Goal: Task Accomplishment & Management: Use online tool/utility

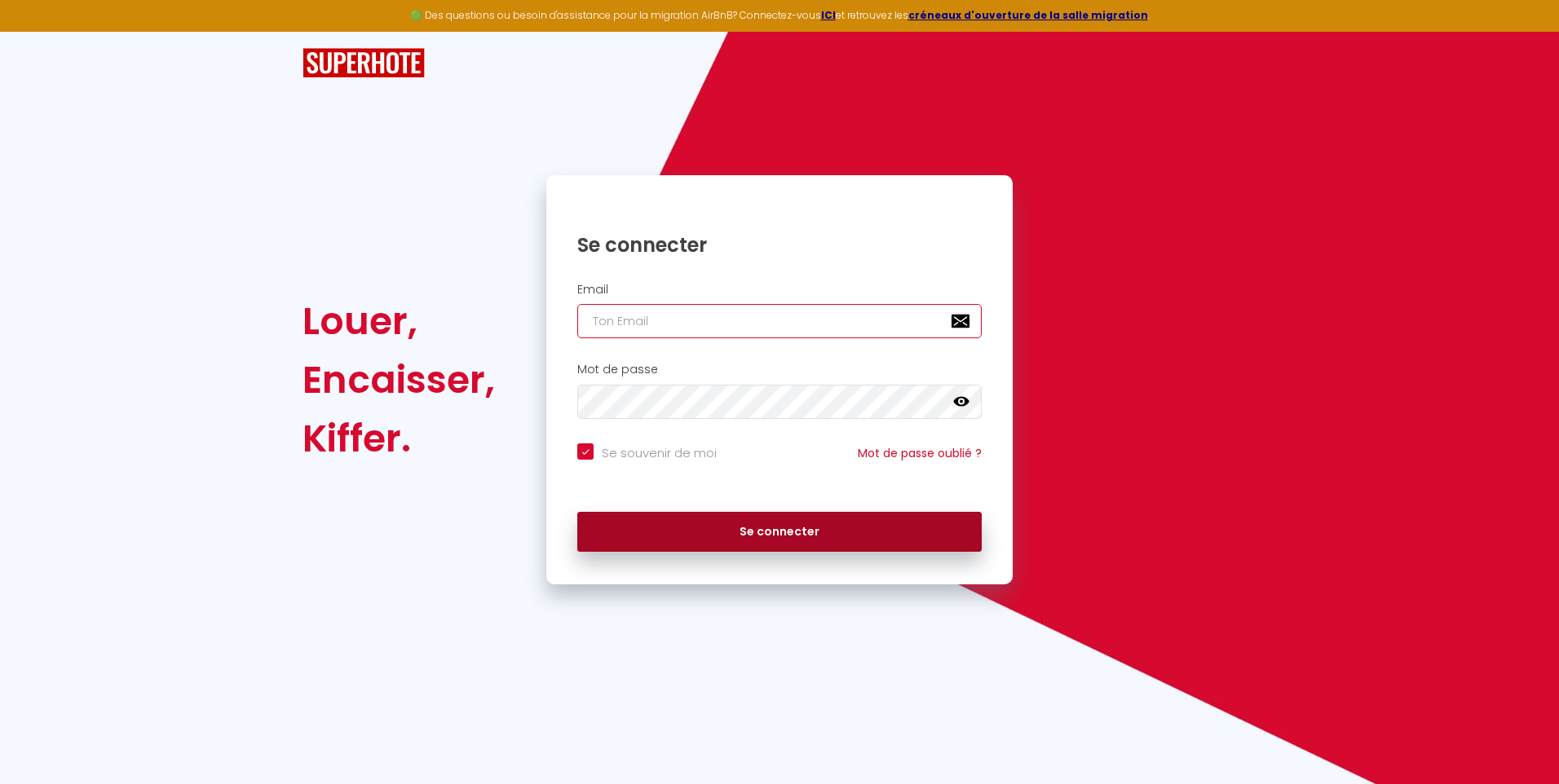
type input "[EMAIL_ADDRESS][DOMAIN_NAME]"
click at [796, 530] on button "Se connecter" at bounding box center [780, 532] width 404 height 41
checkbox input "true"
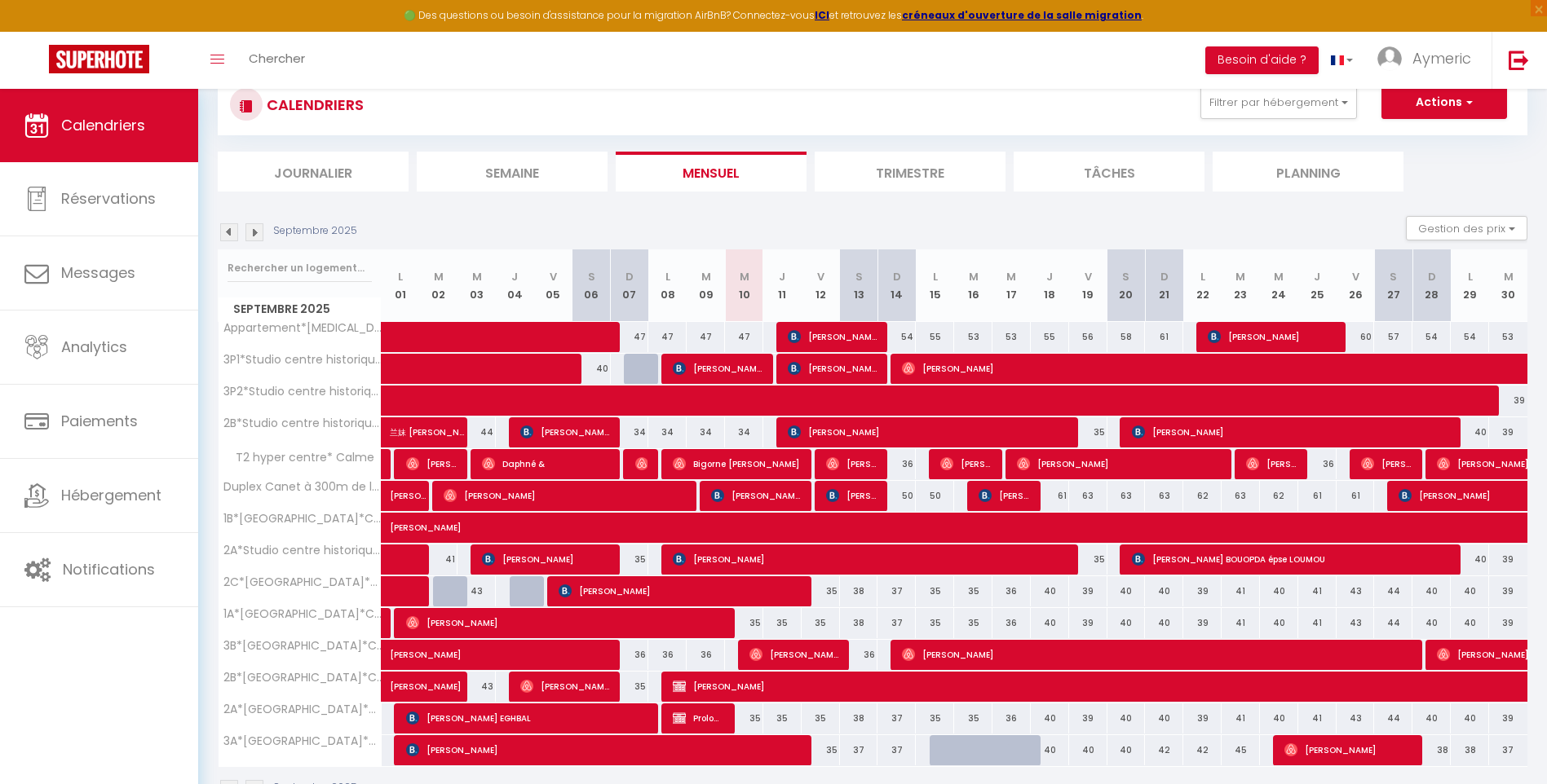
scroll to position [101, 0]
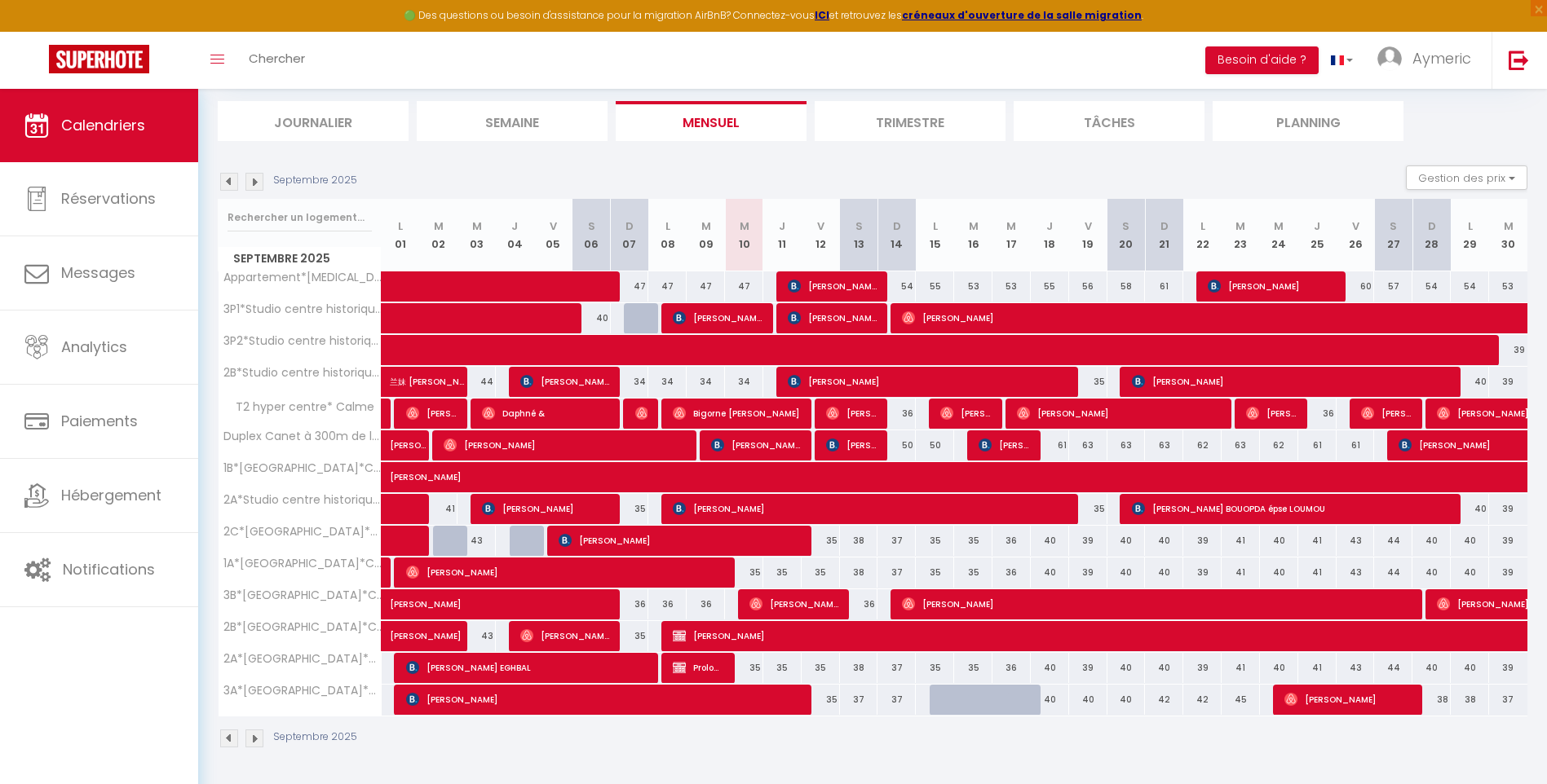
click at [752, 572] on div "35" at bounding box center [744, 572] width 38 height 30
type input "35"
type input "Mer 10 Septembre 2025"
type input "Jeu 11 Septembre 2025"
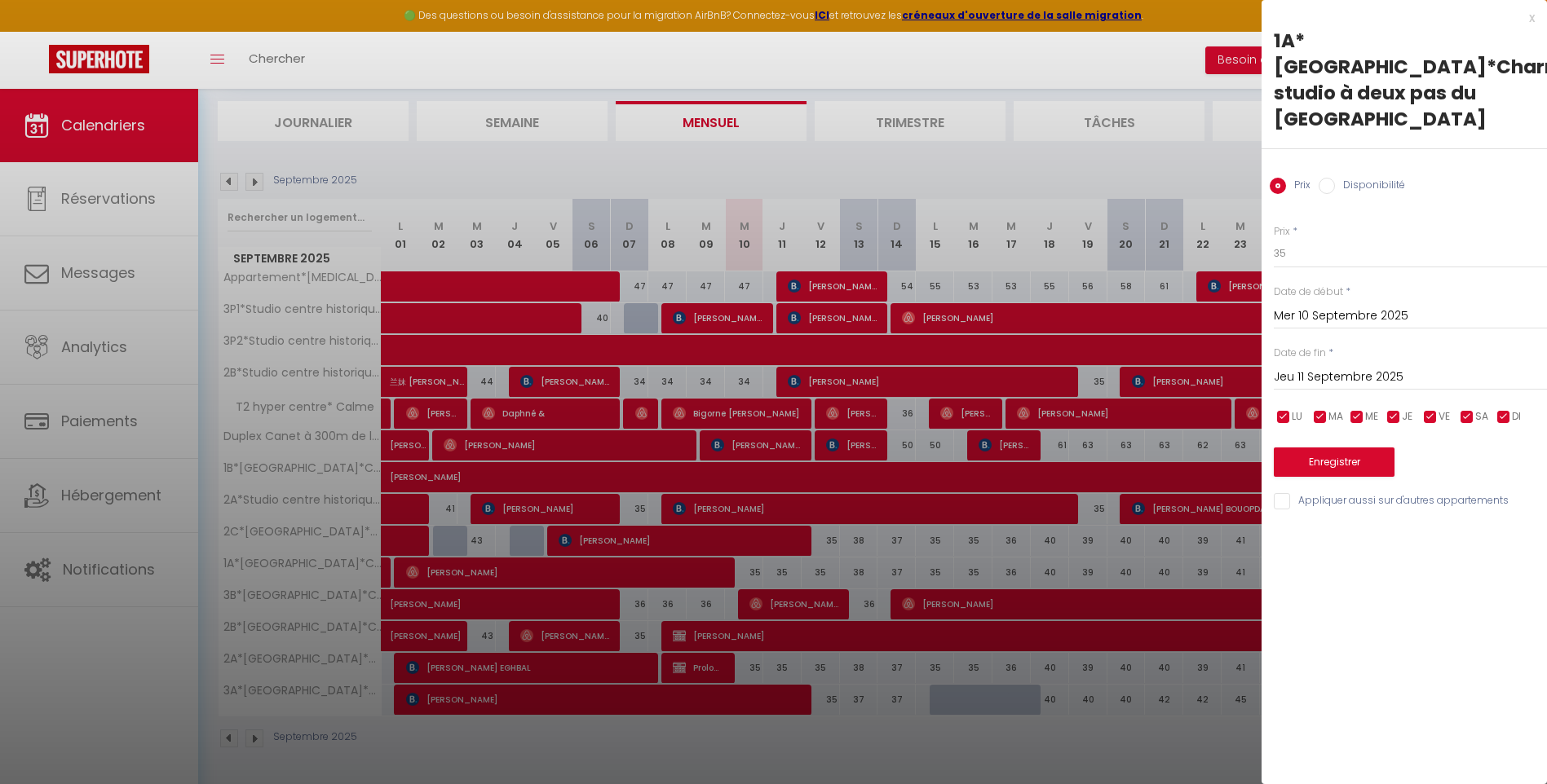
click at [1527, 21] on div "x" at bounding box center [1398, 18] width 274 height 20
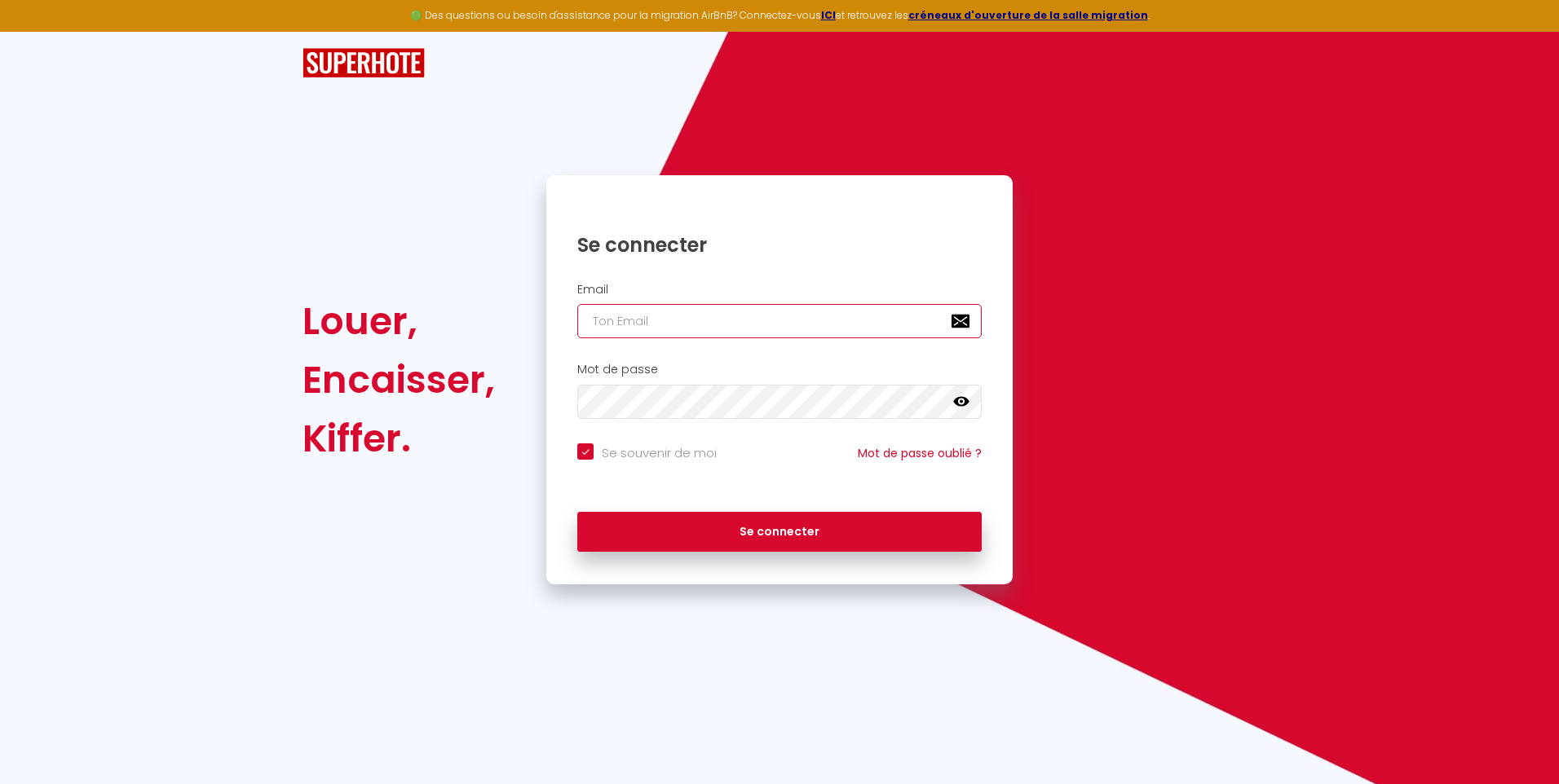
type input "[EMAIL_ADDRESS][DOMAIN_NAME]"
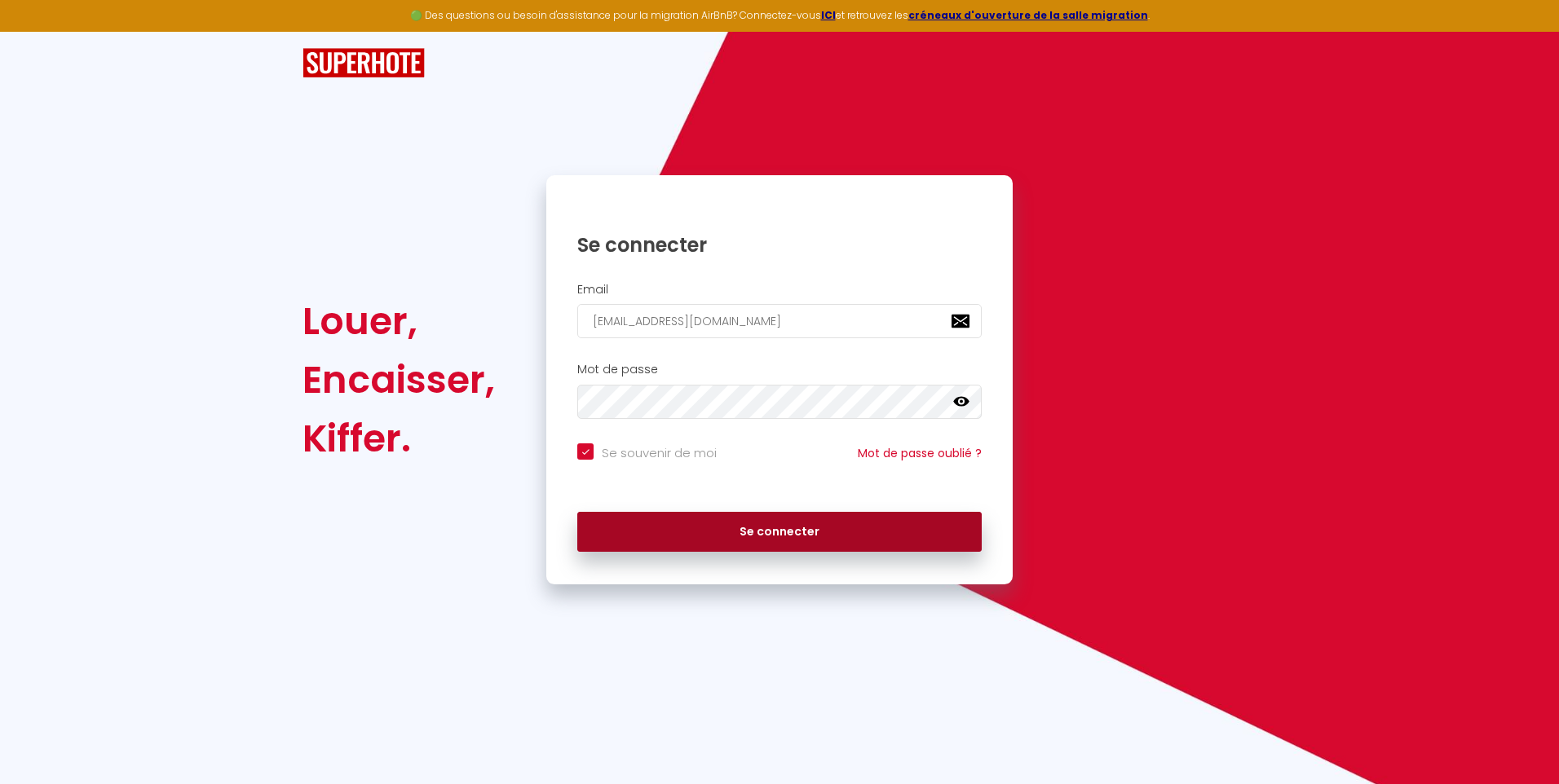
click at [744, 531] on button "Se connecter" at bounding box center [780, 532] width 404 height 41
checkbox input "true"
